Goal: Use online tool/utility: Utilize a website feature to perform a specific function

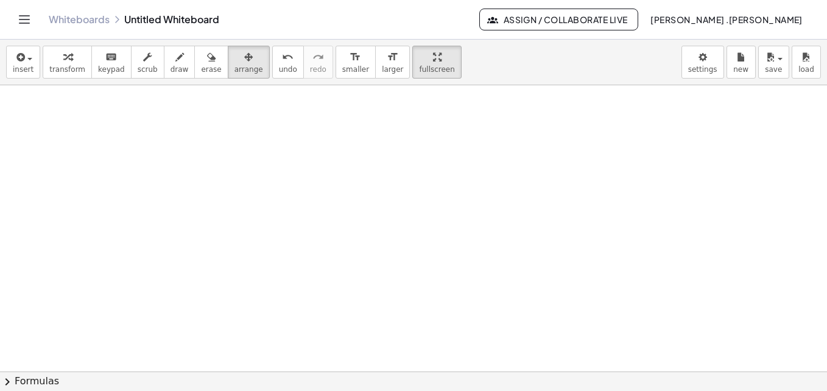
scroll to position [925, 0]
click at [34, 59] on button "insert" at bounding box center [23, 62] width 34 height 33
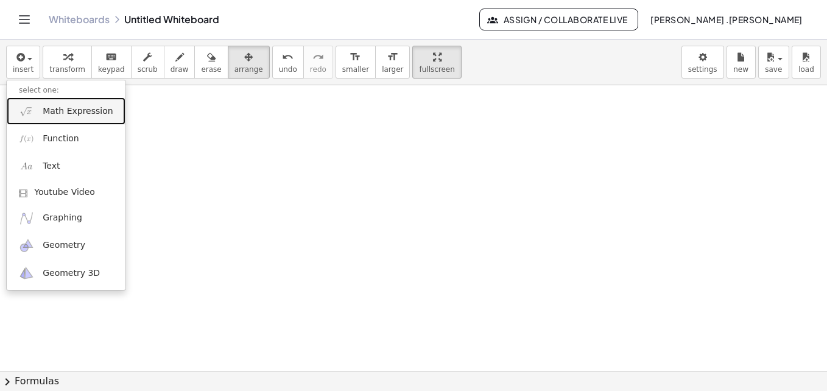
click at [68, 115] on span "Math Expression" at bounding box center [78, 111] width 70 height 12
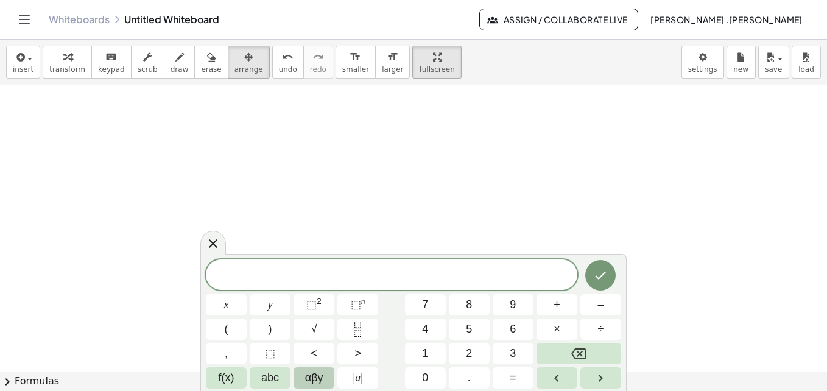
click at [320, 375] on span "αβγ" at bounding box center [314, 378] width 18 height 16
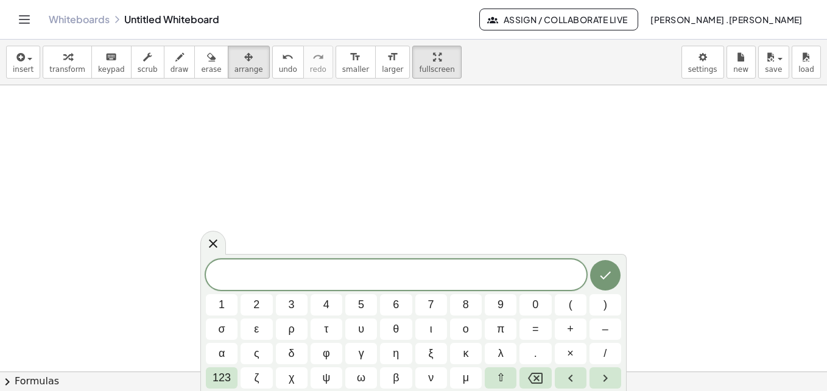
click at [240, 375] on div "​ 1 2 3 4 5 6 7 8 9 0 ( ) σ ε ρ τ υ θ ι ο π = + – α ς δ φ γ η ξ κ λ . × / 123 ζ…" at bounding box center [414, 324] width 416 height 129
click at [233, 375] on button "123" at bounding box center [222, 377] width 32 height 21
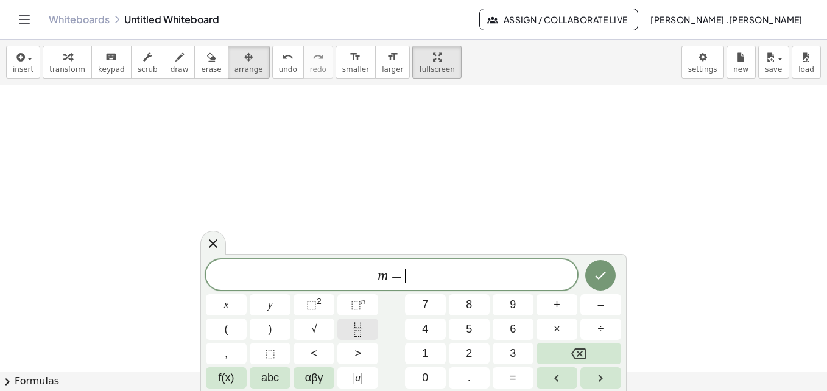
click at [356, 325] on icon "Fraction" at bounding box center [357, 329] width 15 height 15
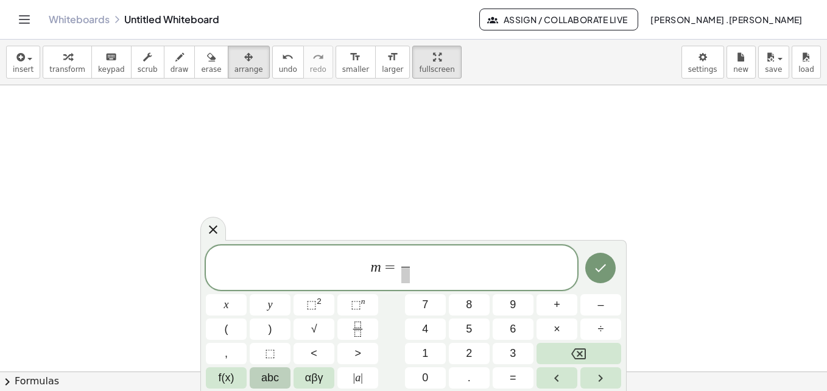
click at [269, 381] on span "abc" at bounding box center [270, 378] width 18 height 16
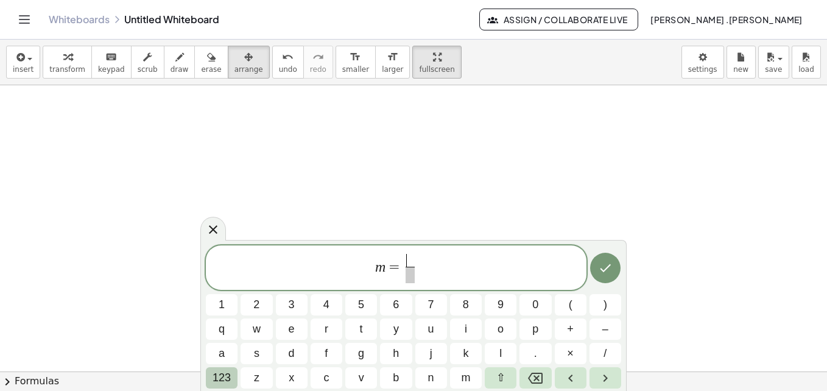
click at [221, 382] on span "123" at bounding box center [222, 378] width 18 height 16
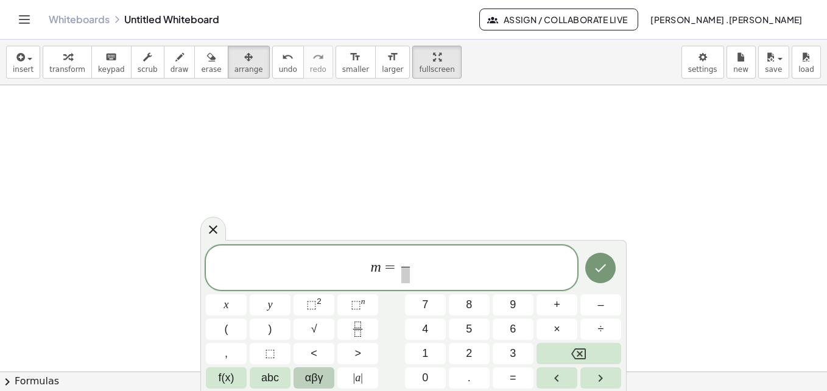
click at [330, 375] on button "αβγ" at bounding box center [314, 377] width 41 height 21
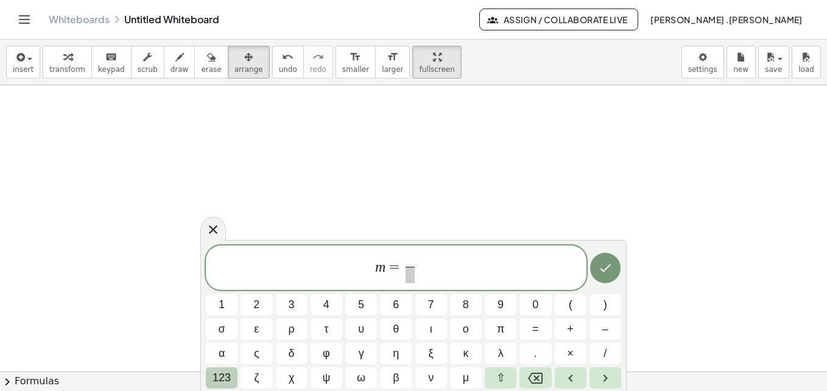
click at [224, 378] on span "123" at bounding box center [222, 378] width 18 height 16
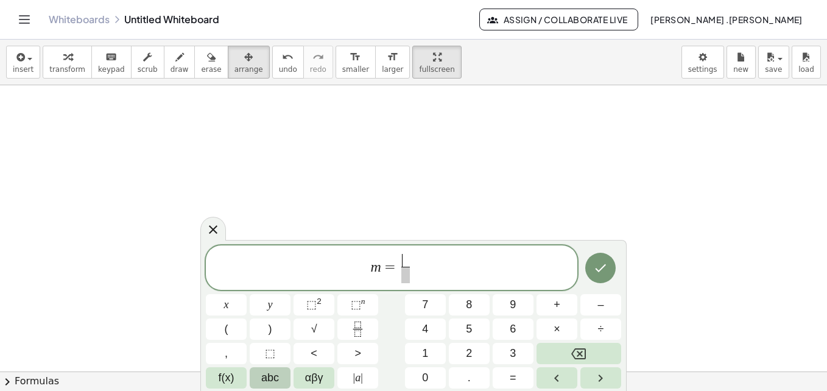
click at [267, 376] on span "abc" at bounding box center [270, 378] width 18 height 16
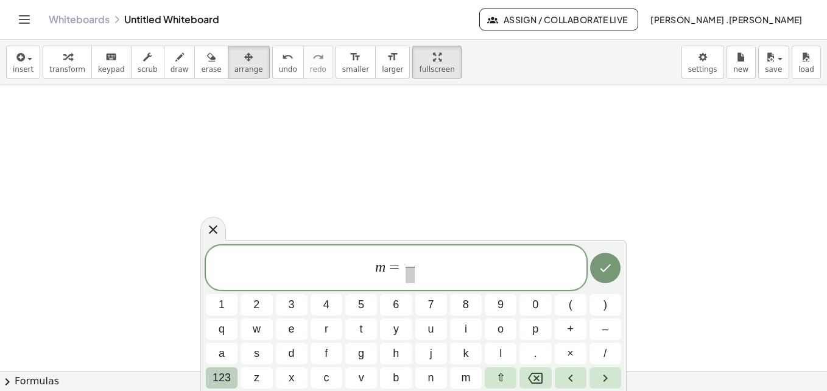
click at [227, 375] on span "123" at bounding box center [222, 378] width 18 height 16
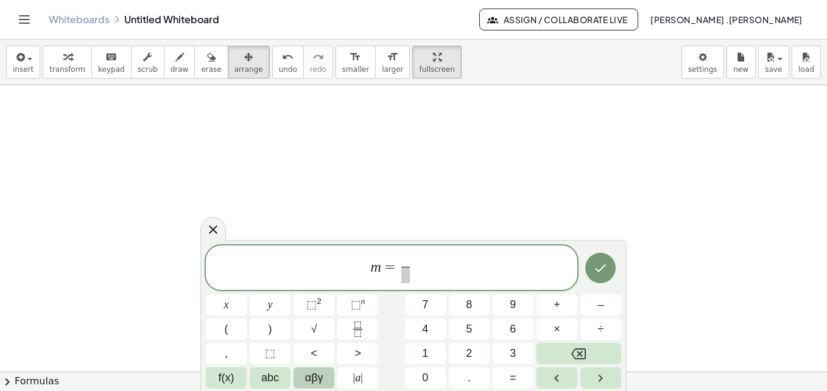
click at [326, 378] on button "αβγ" at bounding box center [314, 377] width 41 height 21
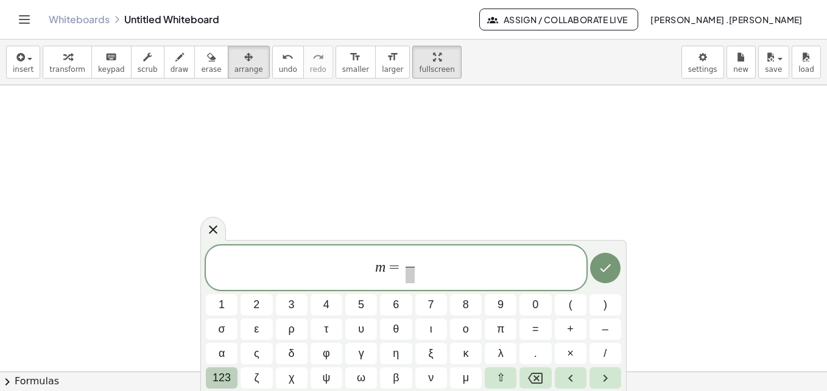
click at [207, 372] on button "123" at bounding box center [222, 377] width 32 height 21
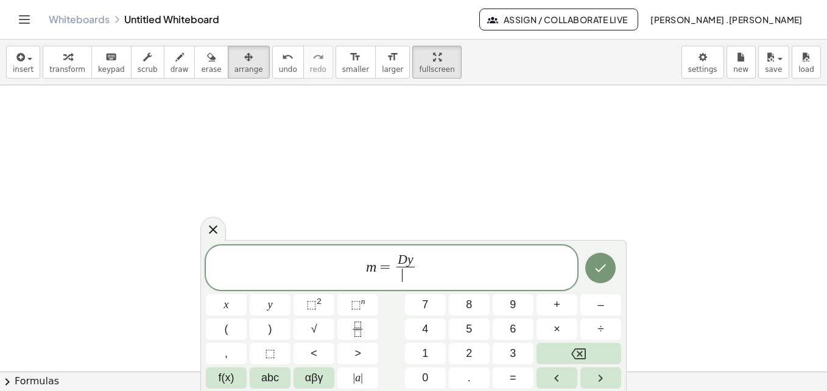
click at [405, 274] on span "​" at bounding box center [406, 275] width 18 height 16
click at [609, 266] on button "Done" at bounding box center [601, 268] width 30 height 30
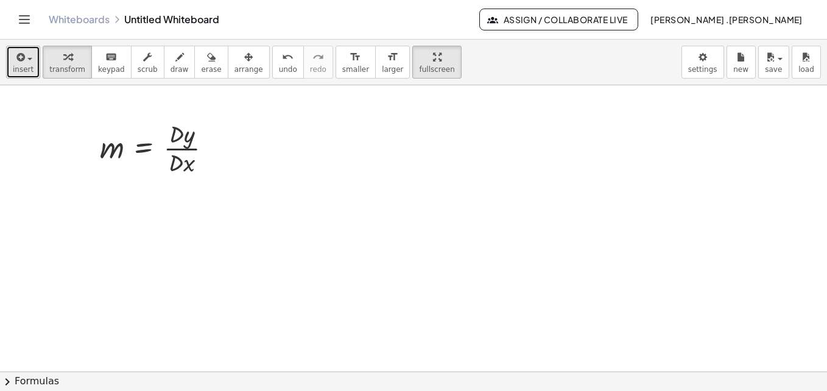
click at [26, 78] on button "insert" at bounding box center [23, 62] width 34 height 33
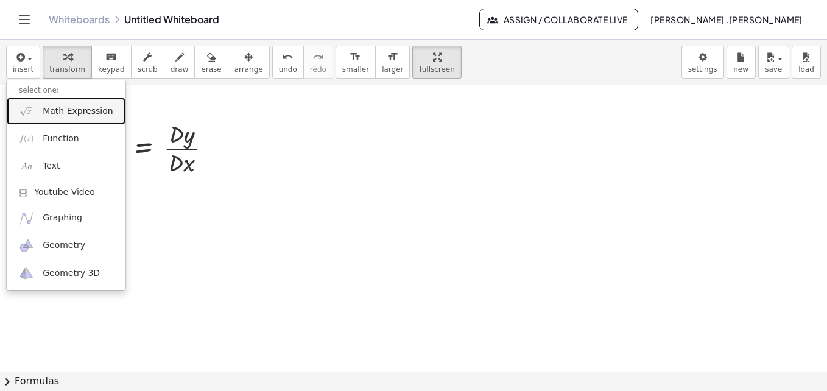
click at [60, 106] on span "Math Expression" at bounding box center [78, 111] width 70 height 12
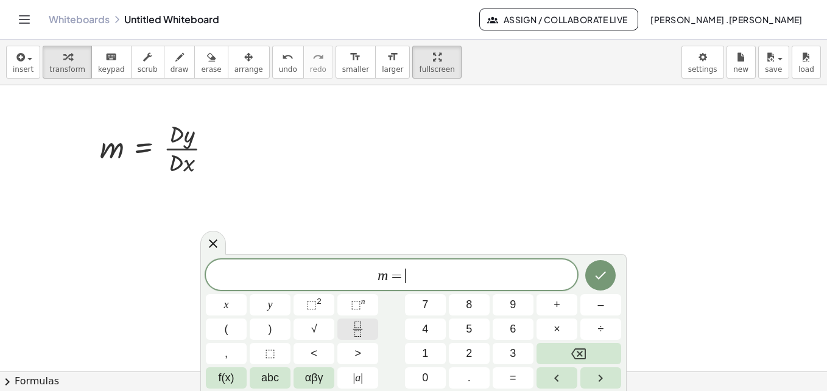
click at [361, 334] on icon "Fraction" at bounding box center [357, 329] width 15 height 15
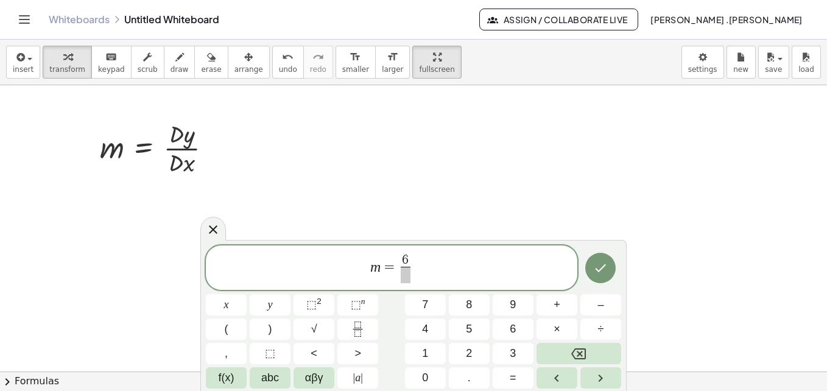
click at [407, 278] on span at bounding box center [405, 275] width 9 height 16
click at [591, 267] on button "Done" at bounding box center [601, 268] width 30 height 30
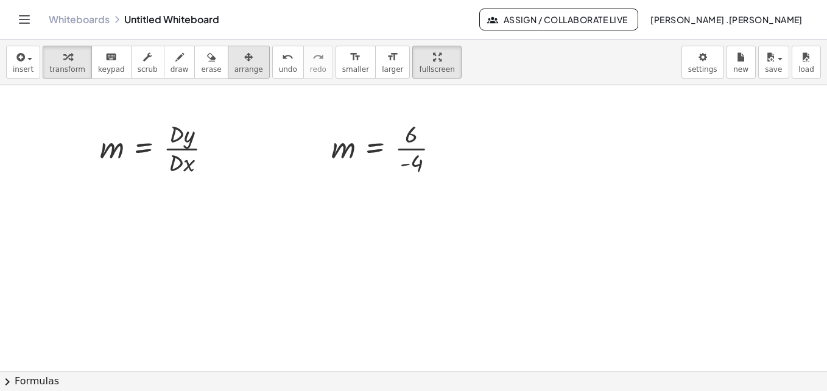
click at [235, 73] on span "arrange" at bounding box center [249, 69] width 29 height 9
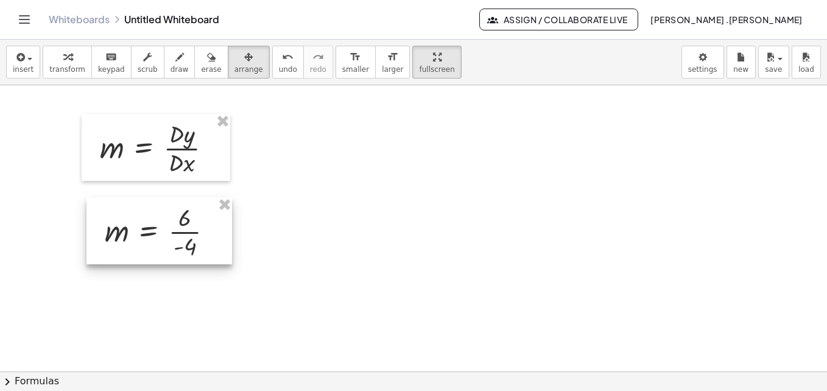
drag, startPoint x: 392, startPoint y: 149, endPoint x: 165, endPoint y: 233, distance: 242.1
click at [165, 233] on div at bounding box center [160, 230] width 146 height 67
click at [20, 76] on button "insert" at bounding box center [23, 62] width 34 height 33
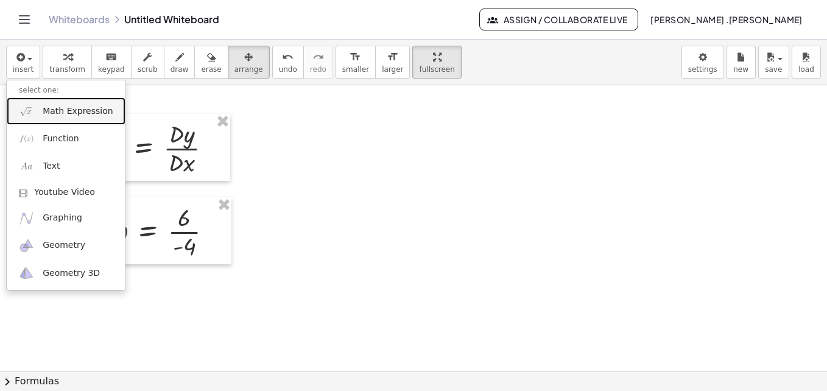
click at [49, 109] on span "Math Expression" at bounding box center [78, 111] width 70 height 12
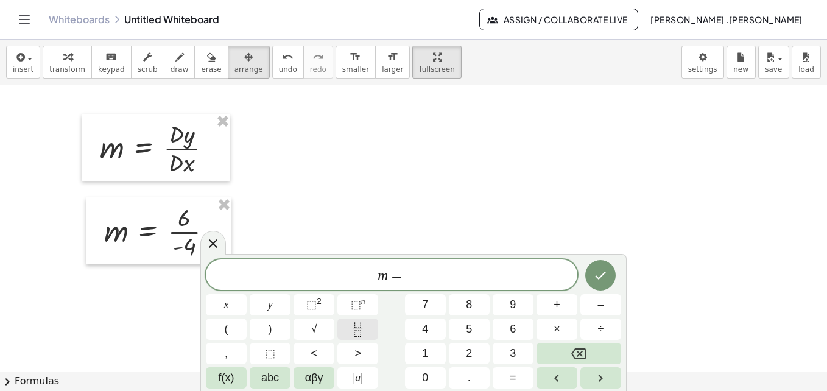
click at [359, 330] on icon "Fraction" at bounding box center [357, 329] width 15 height 15
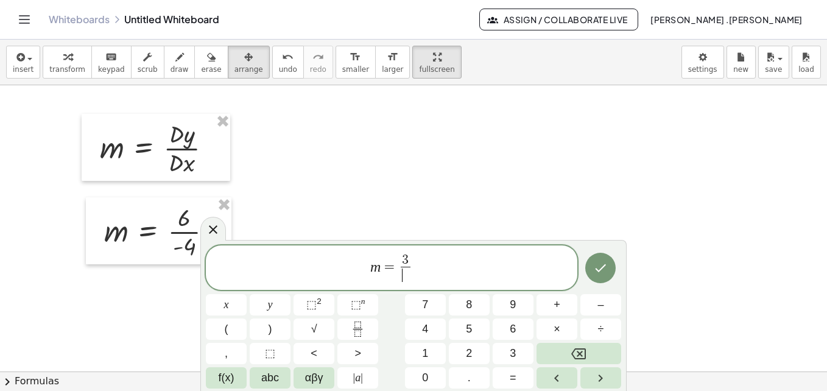
click at [406, 275] on span "​" at bounding box center [405, 275] width 9 height 16
click at [397, 265] on span "m = 3 2 ​ ​" at bounding box center [392, 269] width 372 height 32
click at [601, 276] on button "Done" at bounding box center [601, 268] width 30 height 30
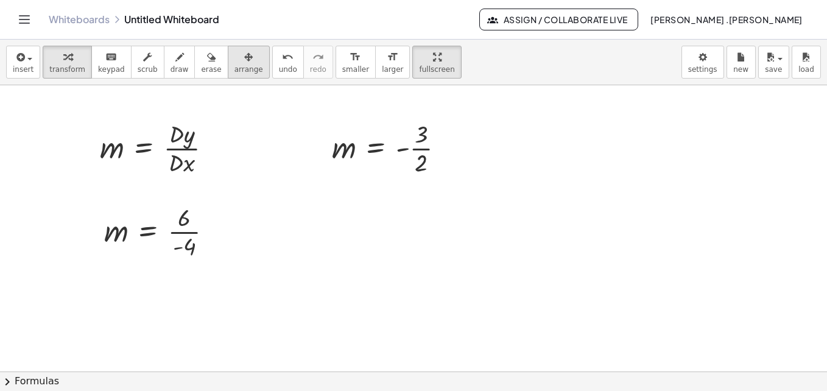
click at [244, 51] on icon "button" at bounding box center [248, 57] width 9 height 15
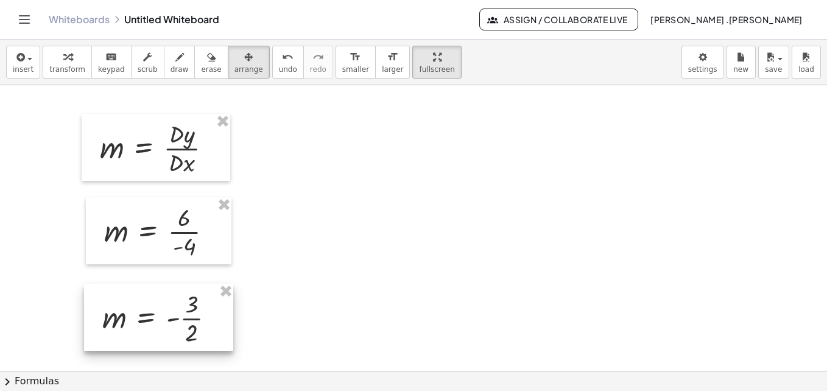
drag, startPoint x: 369, startPoint y: 139, endPoint x: 139, endPoint y: 309, distance: 285.8
click at [139, 309] on div at bounding box center [158, 317] width 149 height 67
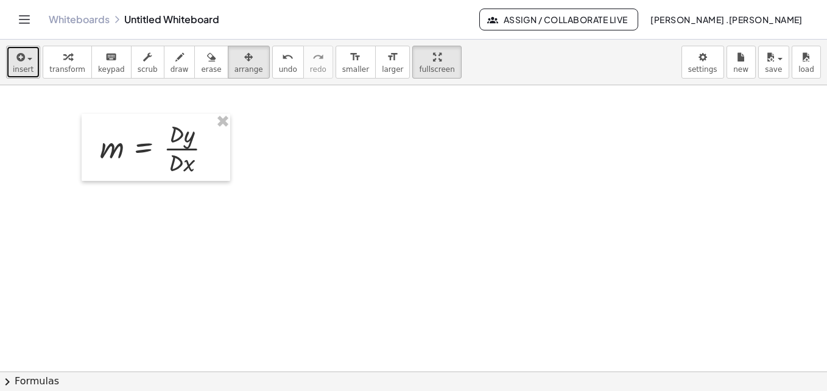
click at [21, 68] on span "insert" at bounding box center [23, 69] width 21 height 9
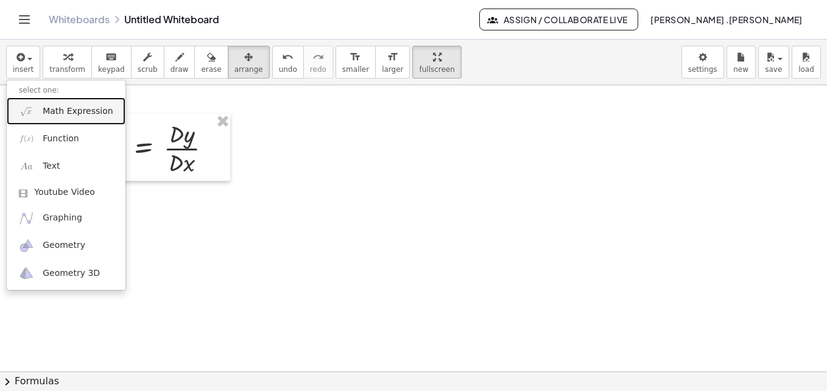
click at [65, 116] on span "Math Expression" at bounding box center [78, 111] width 70 height 12
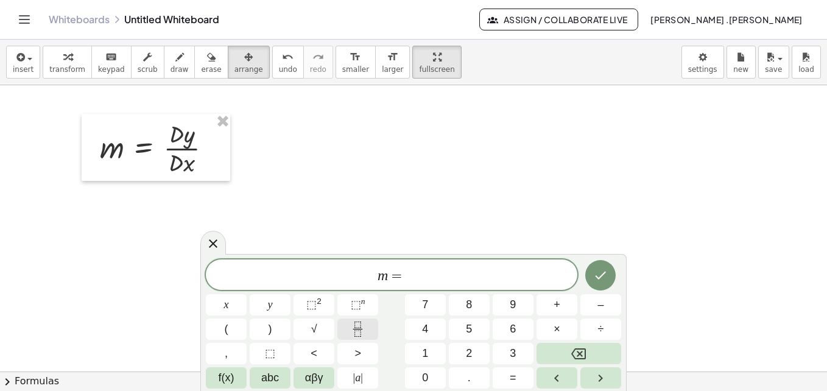
click at [353, 330] on icon "Fraction" at bounding box center [357, 329] width 15 height 15
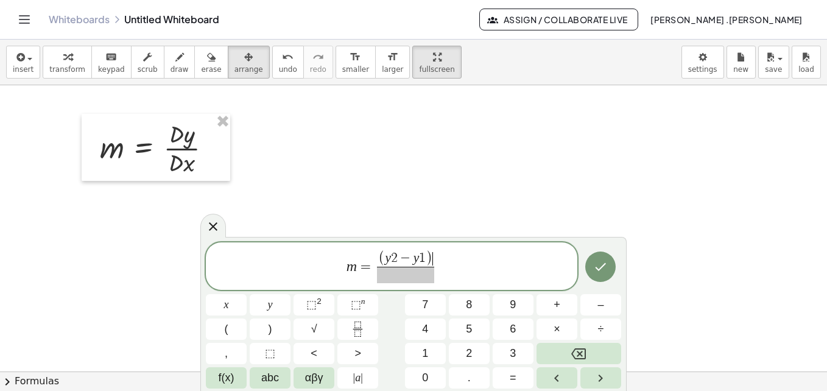
click at [384, 265] on span "( y 2 − y 1 )" at bounding box center [405, 259] width 54 height 16
click at [388, 273] on span "​" at bounding box center [405, 275] width 57 height 16
click at [589, 268] on button "Done" at bounding box center [601, 265] width 30 height 30
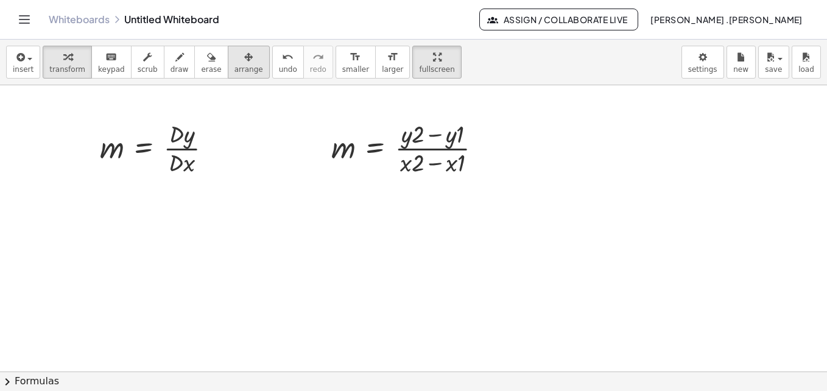
click at [244, 64] on icon "button" at bounding box center [248, 57] width 9 height 15
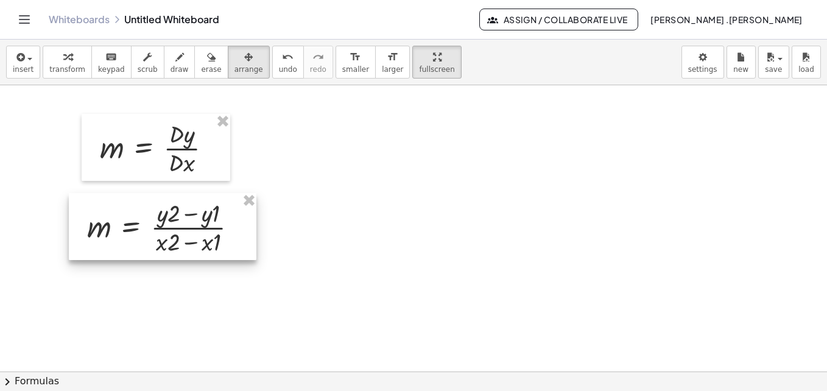
drag, startPoint x: 378, startPoint y: 148, endPoint x: 167, endPoint y: 204, distance: 218.7
click at [167, 204] on div at bounding box center [163, 226] width 188 height 67
